Goal: Task Accomplishment & Management: Manage account settings

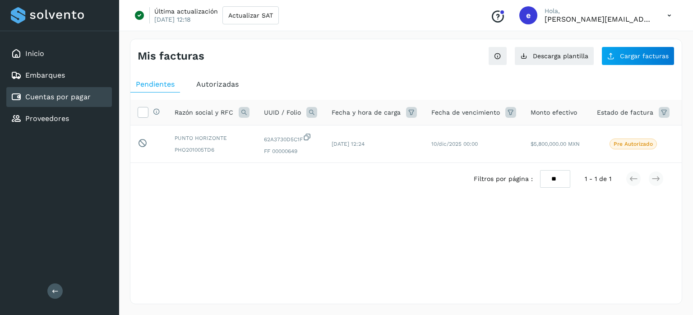
click at [667, 14] on icon at bounding box center [669, 15] width 19 height 19
click at [612, 60] on div "Cerrar sesión" at bounding box center [624, 58] width 107 height 17
